Goal: Task Accomplishment & Management: Manage account settings

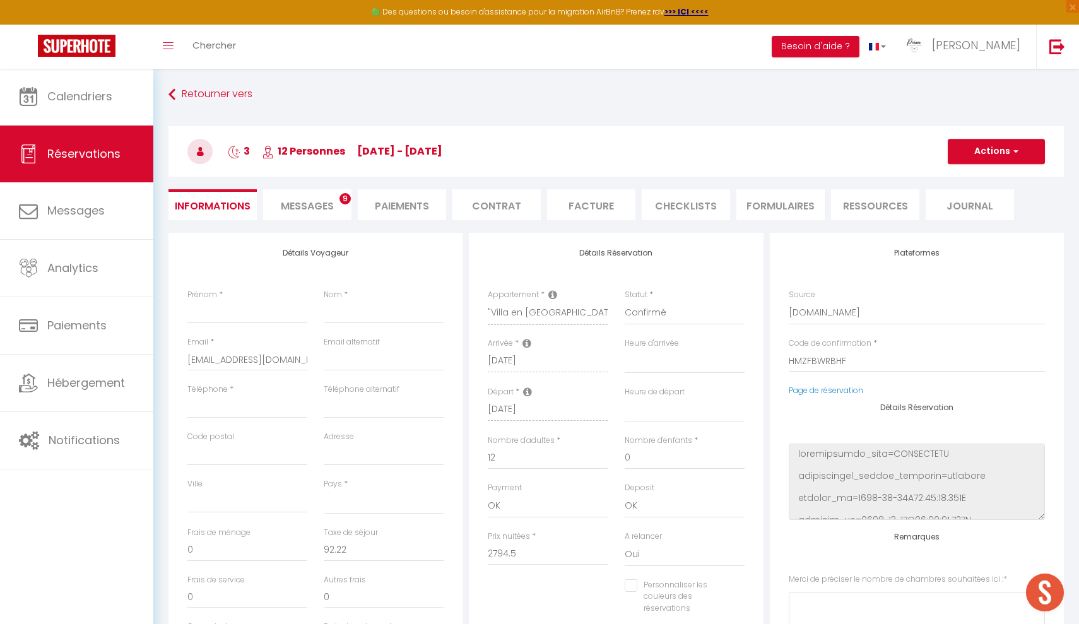
select select
select select "13705"
select select
select select "1"
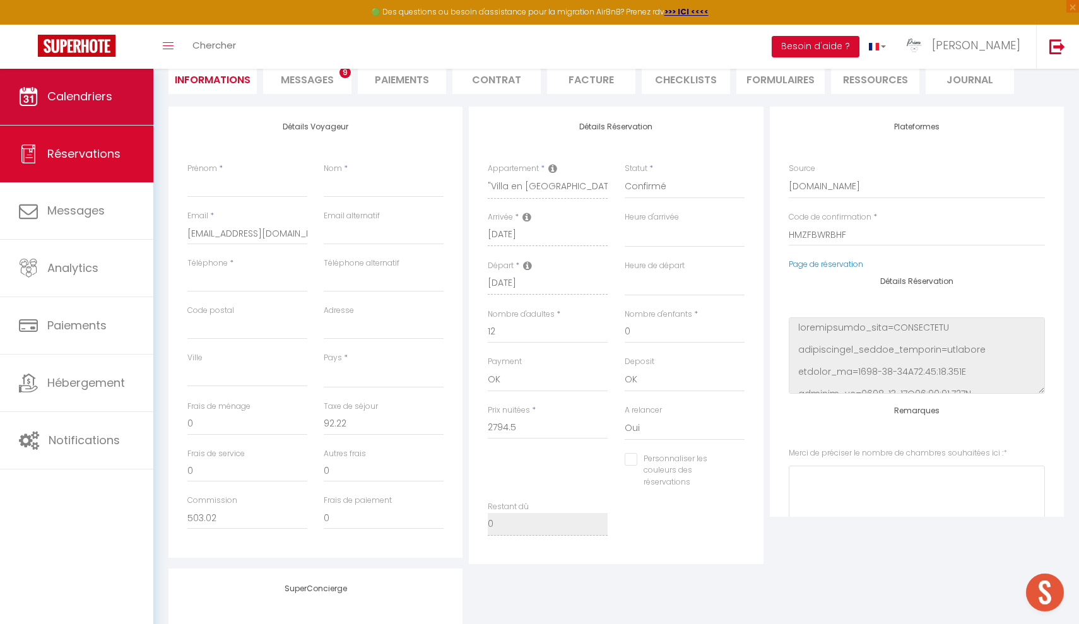
scroll to position [126, 0]
click at [61, 98] on span "Calendriers" at bounding box center [79, 96] width 65 height 16
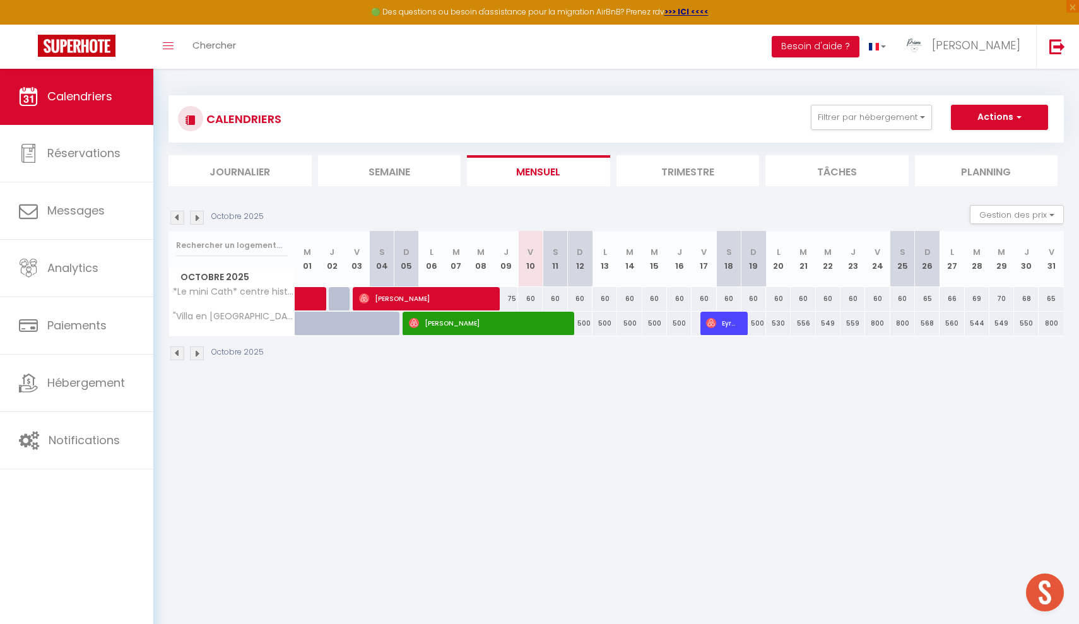
click at [201, 218] on img at bounding box center [197, 218] width 14 height 14
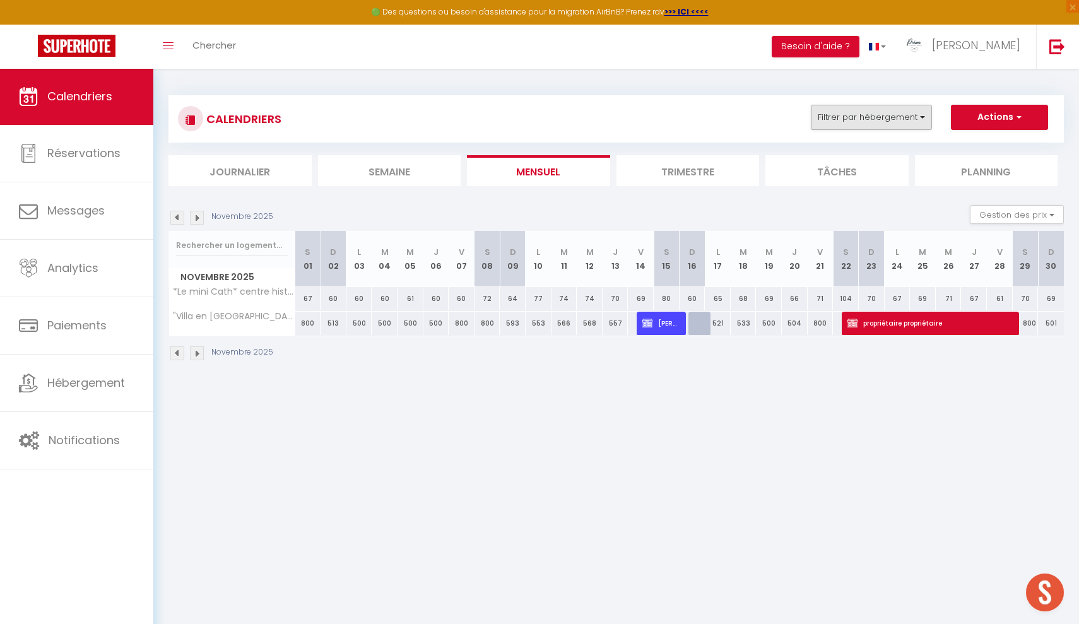
click at [911, 112] on button "Filtrer par hébergement" at bounding box center [870, 117] width 121 height 25
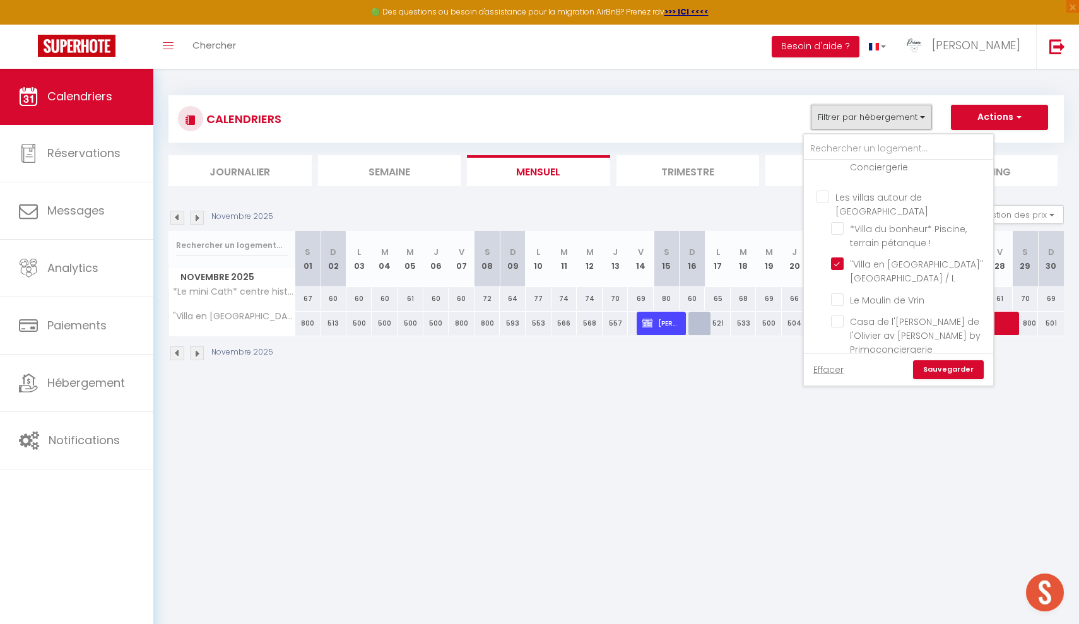
scroll to position [1406, 0]
click at [821, 315] on input "Les villas autour de [GEOGRAPHIC_DATA]" at bounding box center [910, 321] width 189 height 13
checkbox input "true"
checkbox input "false"
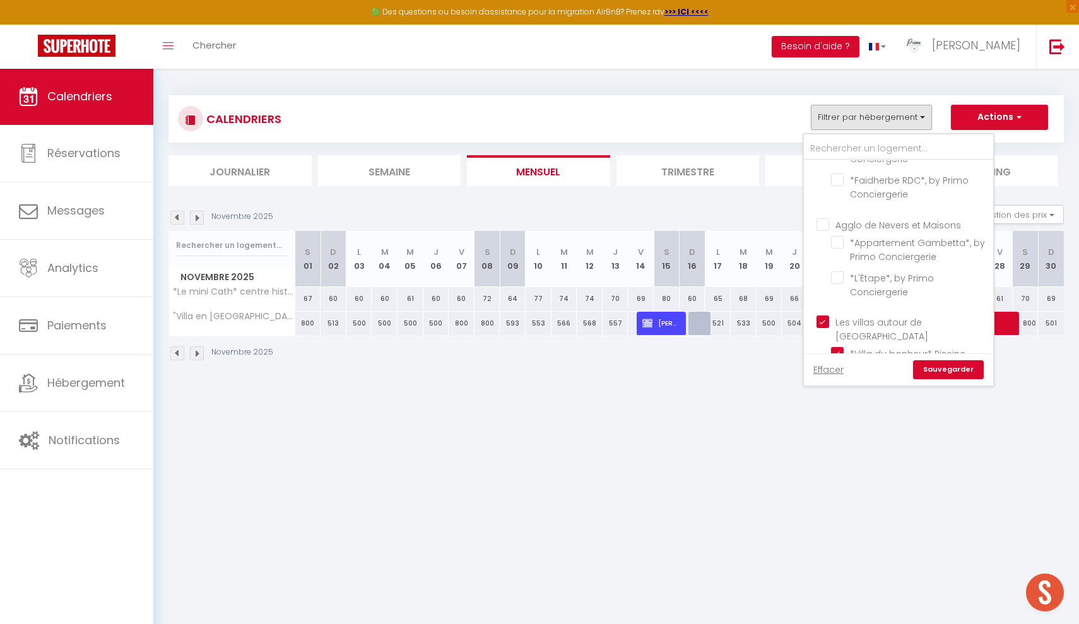
checkbox input "false"
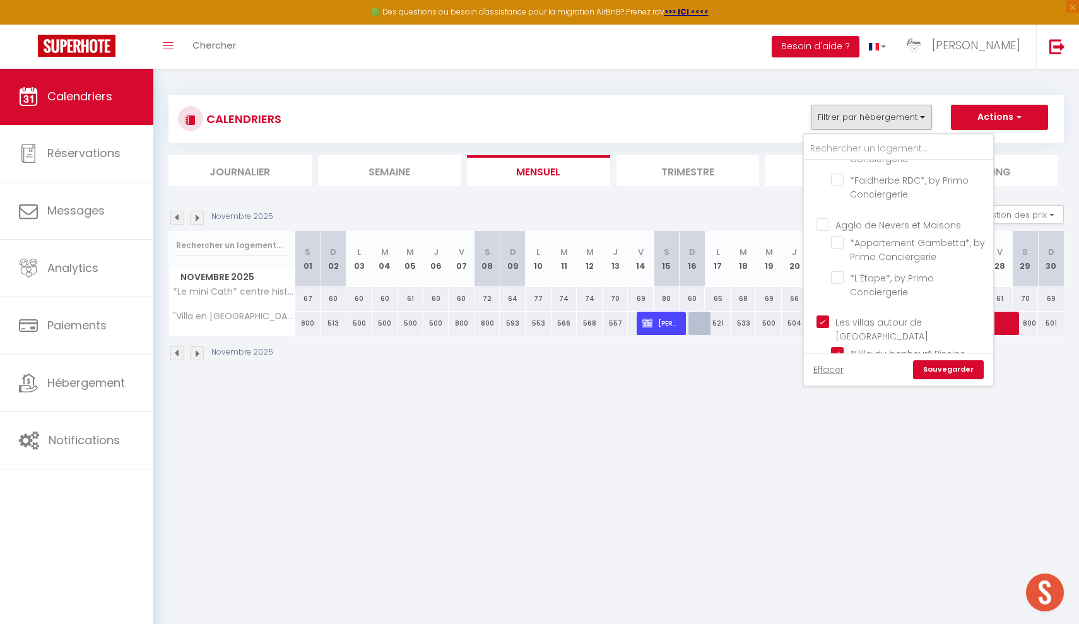
checkbox input "false"
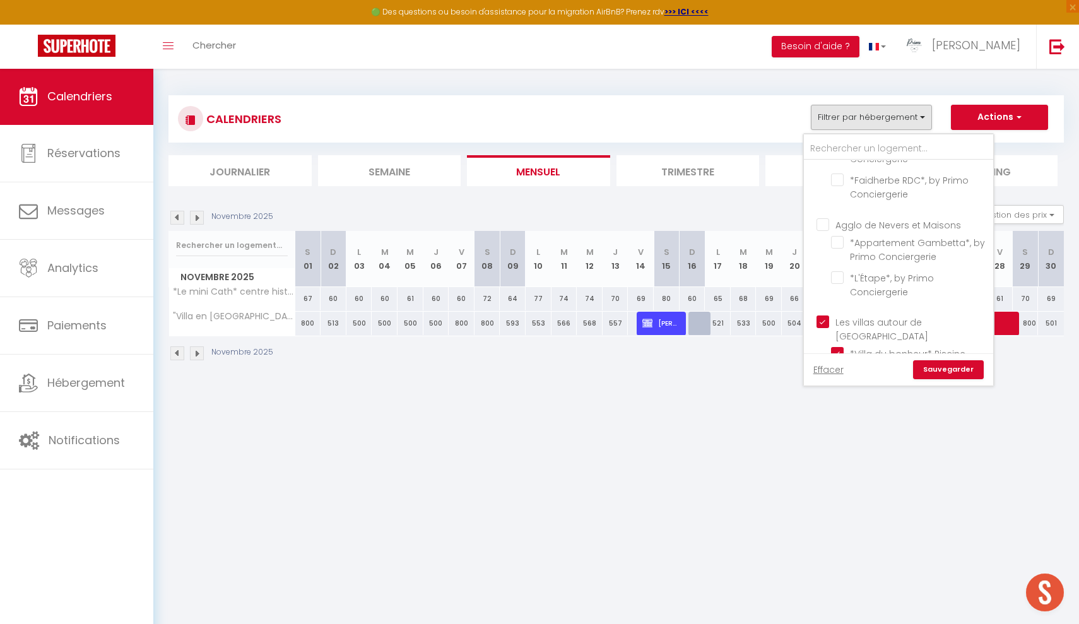
checkbox input "false"
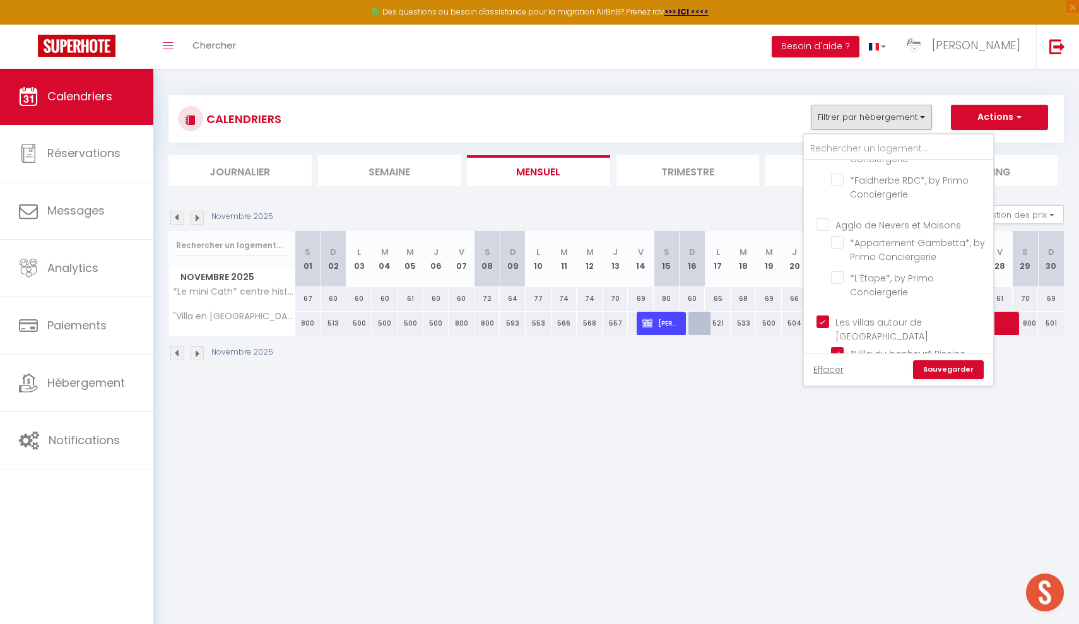
checkbox input "false"
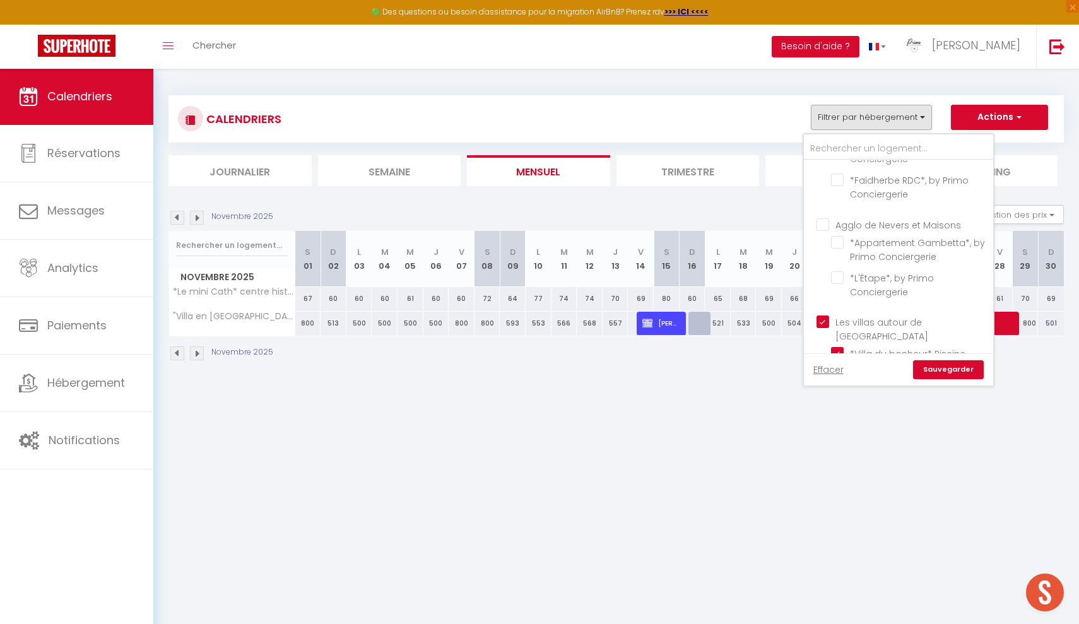
checkbox input "false"
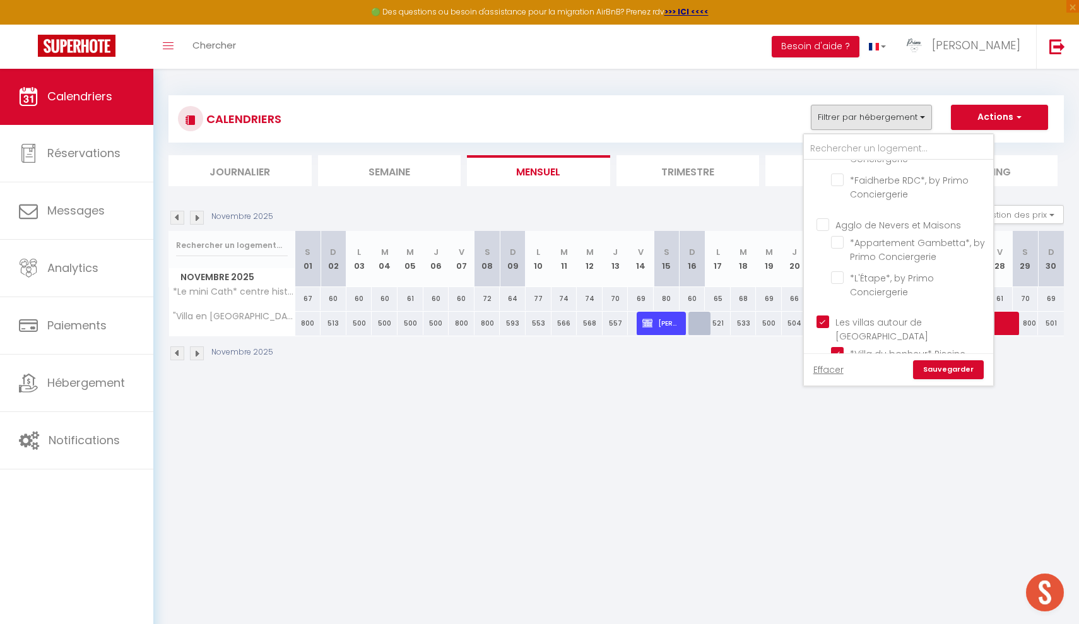
checkbox input "false"
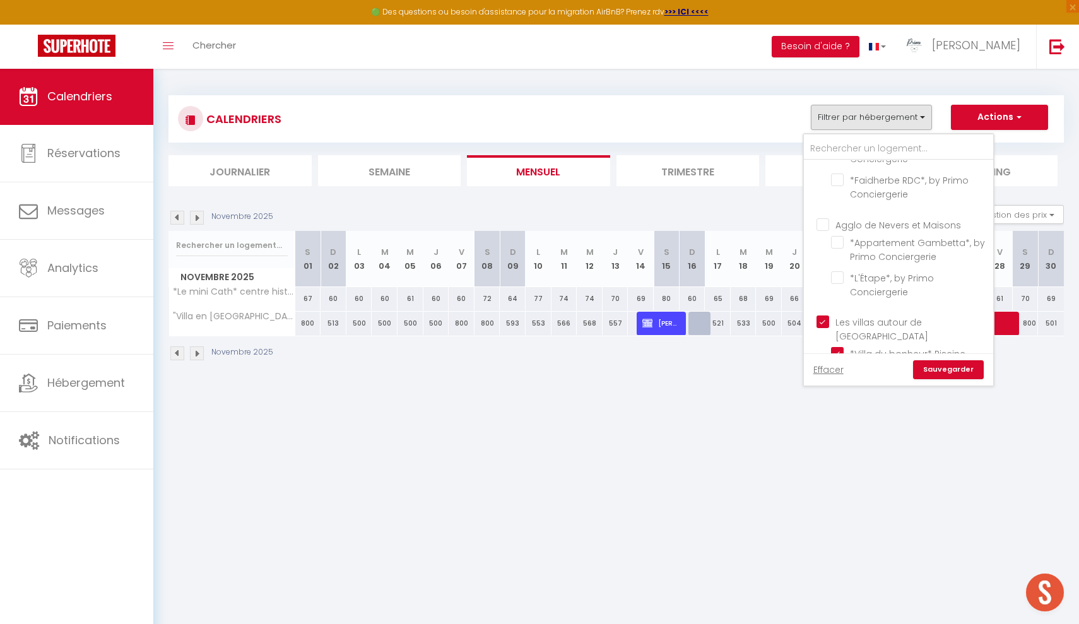
checkbox input "false"
checkbox input "true"
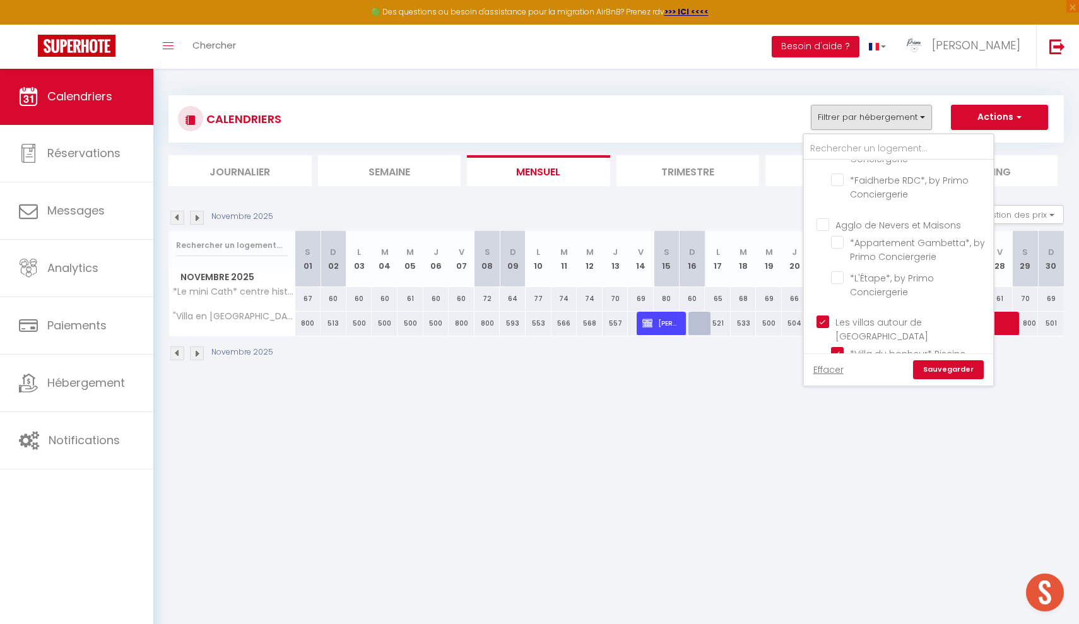
checkbox input "true"
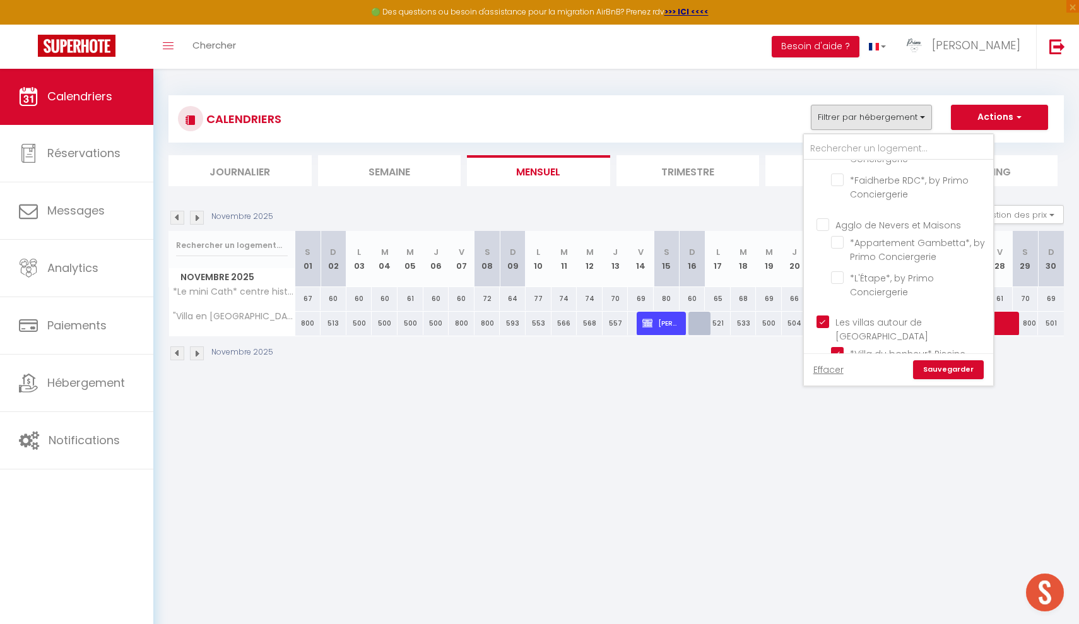
checkbox input "false"
click at [946, 363] on link "Sauvegarder" at bounding box center [948, 369] width 71 height 19
